Goal: Find specific page/section: Find specific page/section

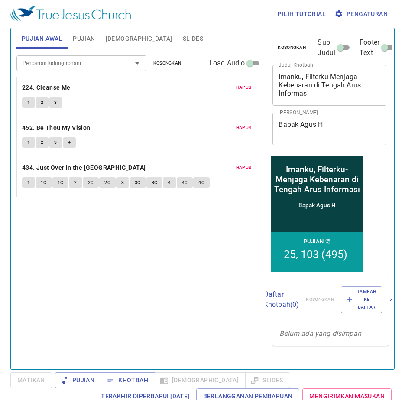
click at [183, 36] on span "Slides" at bounding box center [193, 38] width 20 height 11
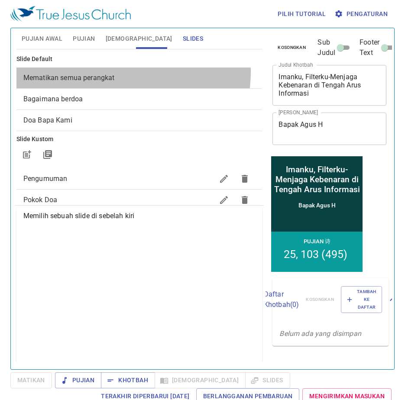
click at [114, 72] on div "Mematikan semua perangkat" at bounding box center [139, 78] width 246 height 21
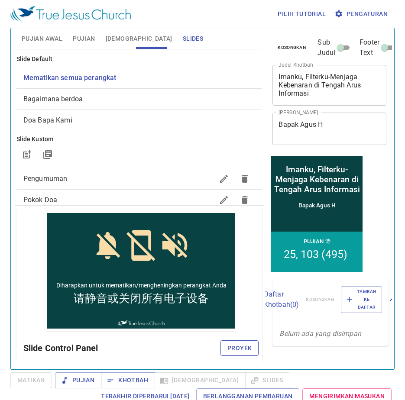
click at [229, 349] on span "Proyek" at bounding box center [239, 348] width 24 height 11
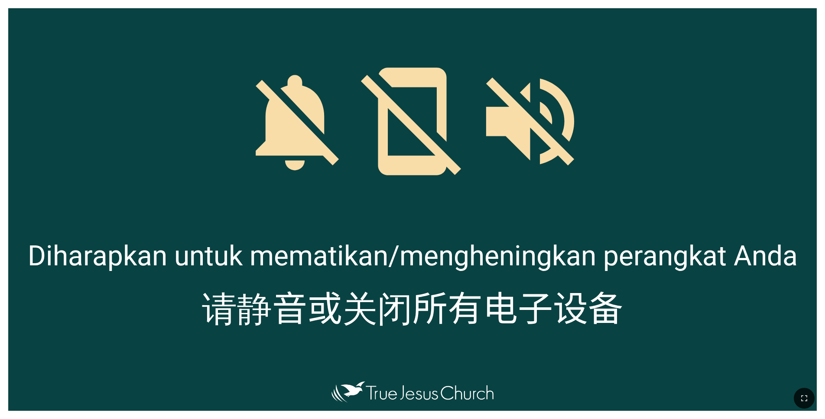
drag, startPoint x: 800, startPoint y: 394, endPoint x: 806, endPoint y: 431, distance: 36.8
click at [800, 394] on icon "button" at bounding box center [804, 398] width 10 height 10
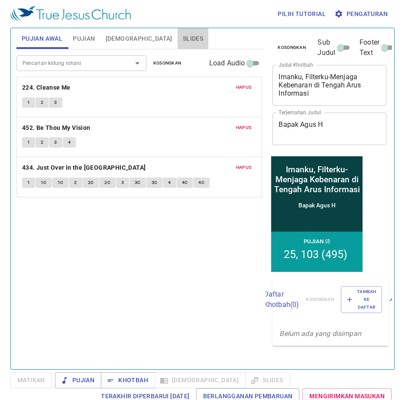
click at [183, 40] on span "Slides" at bounding box center [193, 38] width 20 height 11
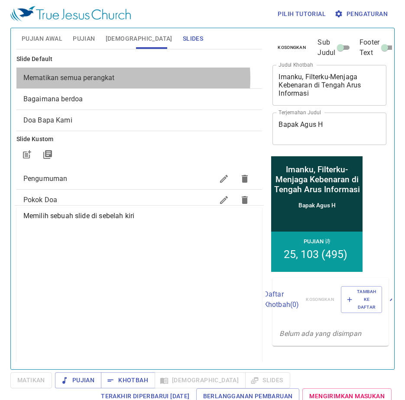
click at [111, 78] on span "Mematikan semua perangkat" at bounding box center [68, 78] width 91 height 8
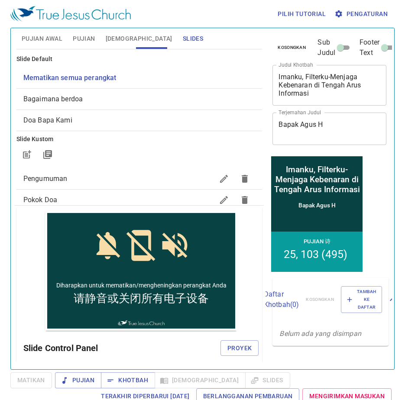
click at [240, 348] on span "Proyek" at bounding box center [239, 348] width 24 height 11
click at [48, 36] on span "Pujian Awal" at bounding box center [42, 38] width 41 height 11
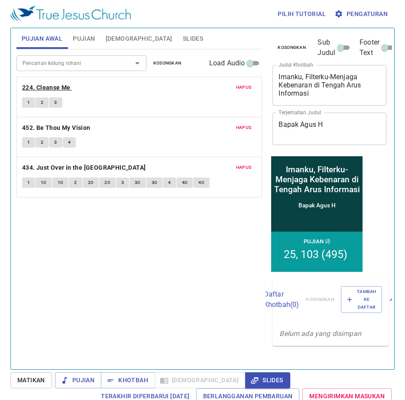
click at [62, 87] on b "224. Cleanse Me" at bounding box center [46, 87] width 49 height 11
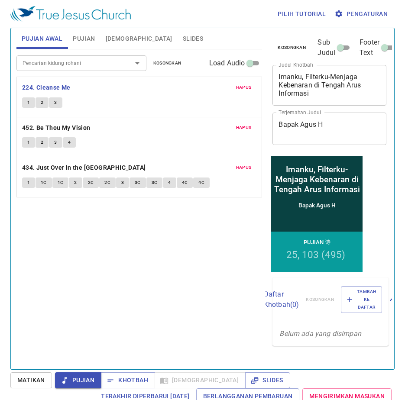
click at [29, 101] on span "1" at bounding box center [28, 103] width 3 height 8
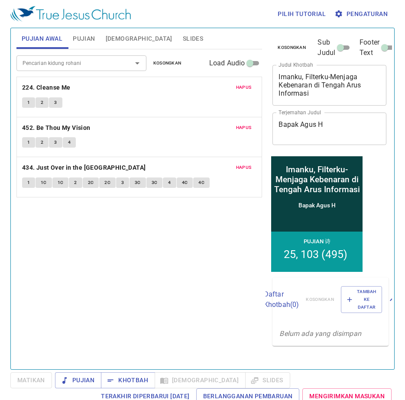
drag, startPoint x: 160, startPoint y: 38, endPoint x: 169, endPoint y: 51, distance: 16.2
click at [183, 37] on span "Slides" at bounding box center [193, 38] width 20 height 11
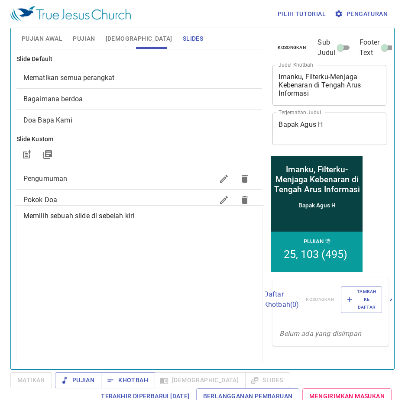
click at [132, 84] on div "Mematikan semua perangkat" at bounding box center [139, 78] width 246 height 21
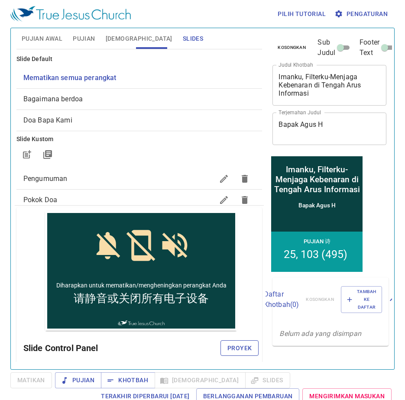
click at [241, 355] on button "Proyek" at bounding box center [239, 348] width 38 height 16
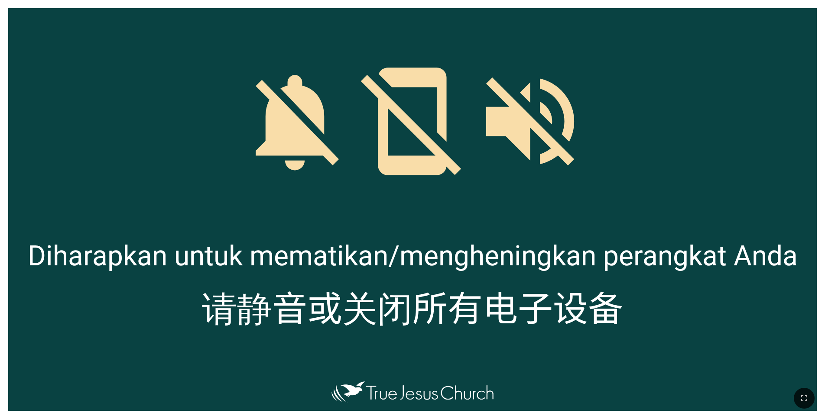
click at [806, 393] on icon "button" at bounding box center [804, 398] width 10 height 10
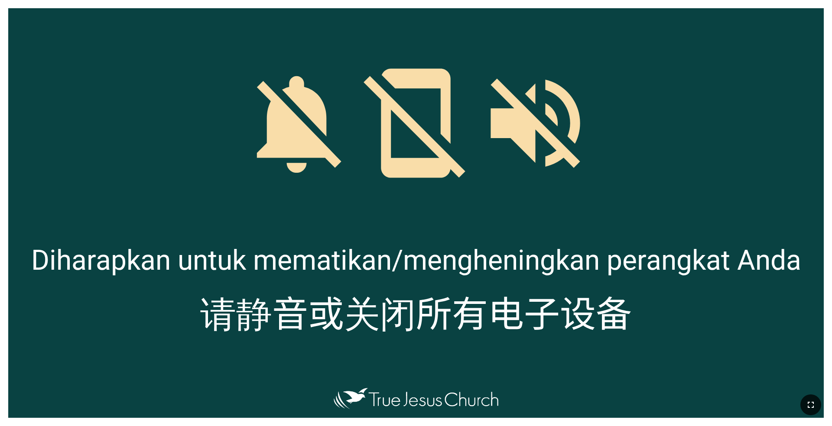
click at [810, 404] on icon "button" at bounding box center [810, 405] width 10 height 10
